Goal: Task Accomplishment & Management: Use online tool/utility

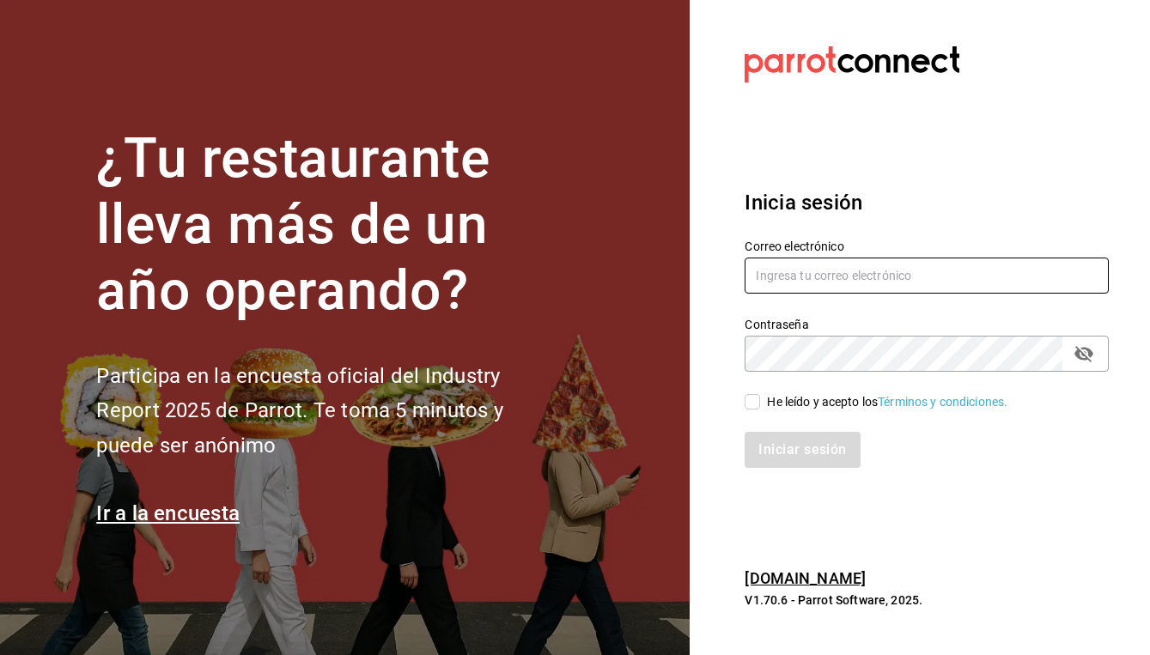
paste input "[EMAIL_ADDRESS][DOMAIN_NAME]"
type input "[EMAIL_ADDRESS][DOMAIN_NAME]"
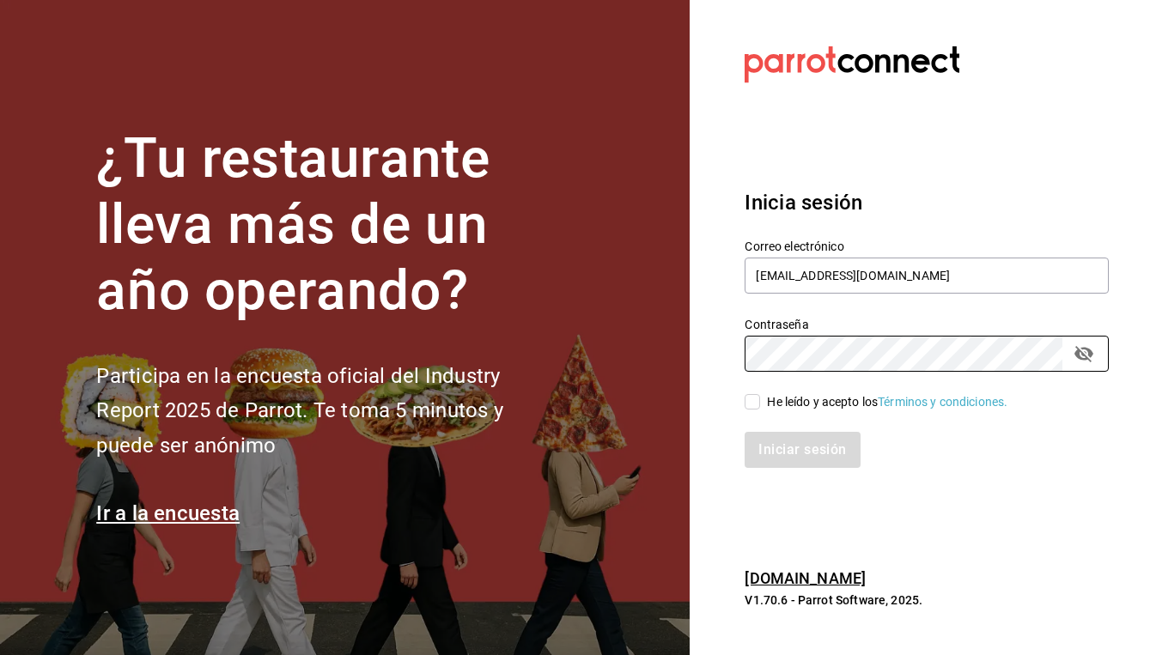
click at [751, 403] on input "He leído y acepto los Términos y condiciones." at bounding box center [752, 401] width 15 height 15
checkbox input "true"
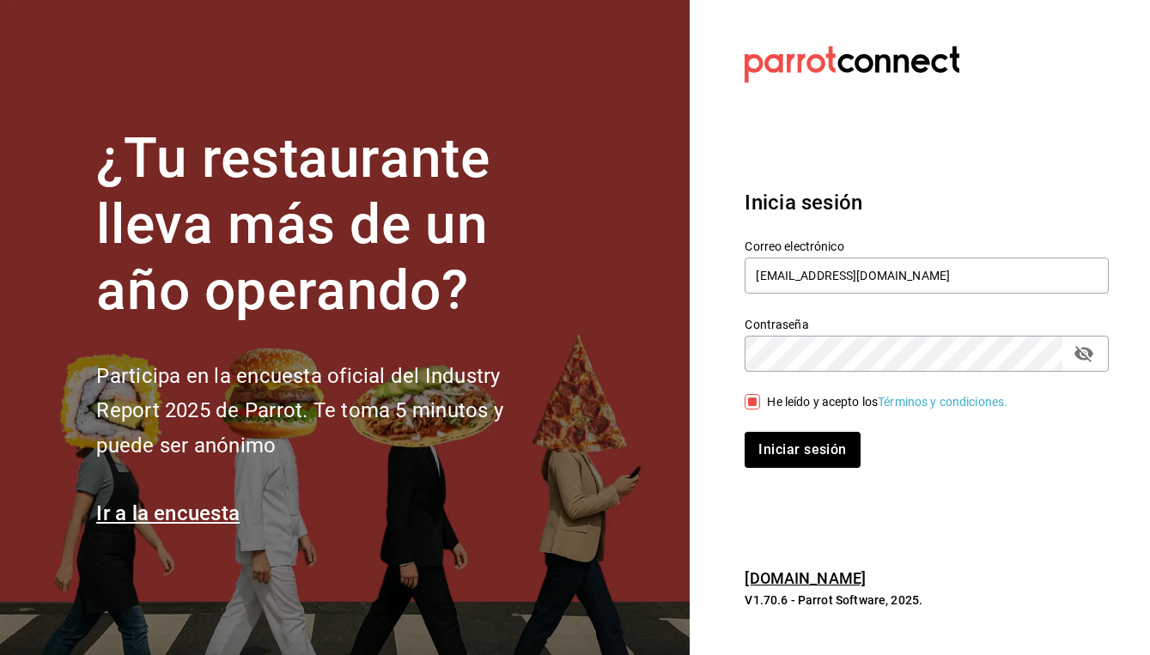
click at [1087, 355] on icon "passwordField" at bounding box center [1084, 354] width 21 height 21
click at [824, 442] on button "Iniciar sesión" at bounding box center [803, 450] width 117 height 36
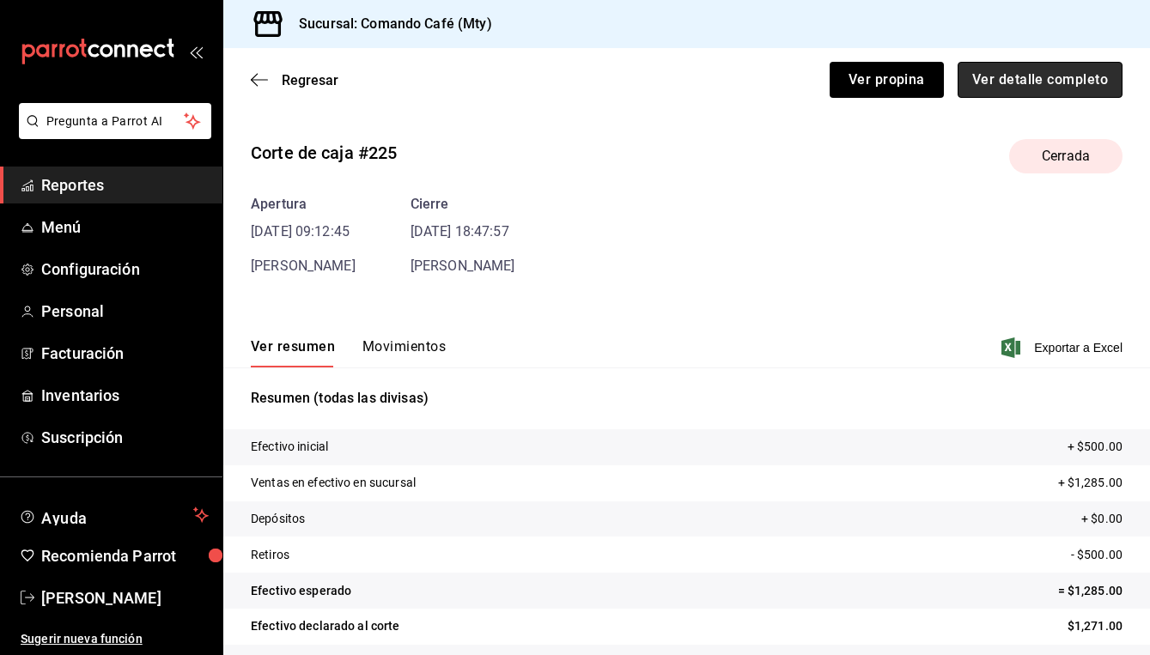
click at [1006, 80] on button "Ver detalle completo" at bounding box center [1040, 80] width 165 height 36
